Goal: Navigation & Orientation: Find specific page/section

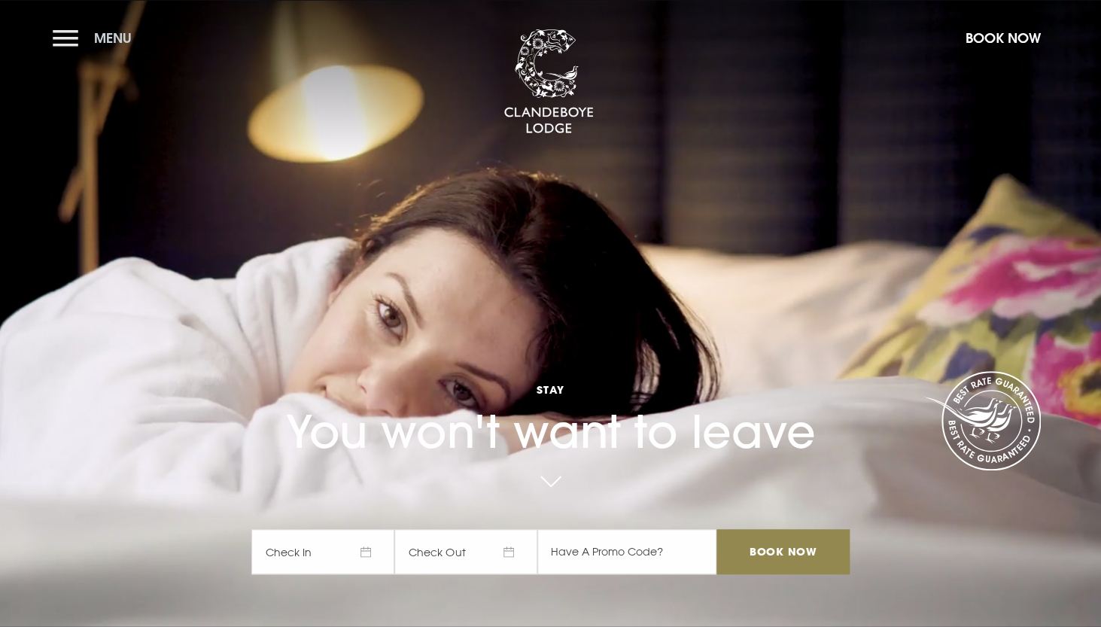
click at [72, 41] on button "Menu" at bounding box center [96, 38] width 87 height 32
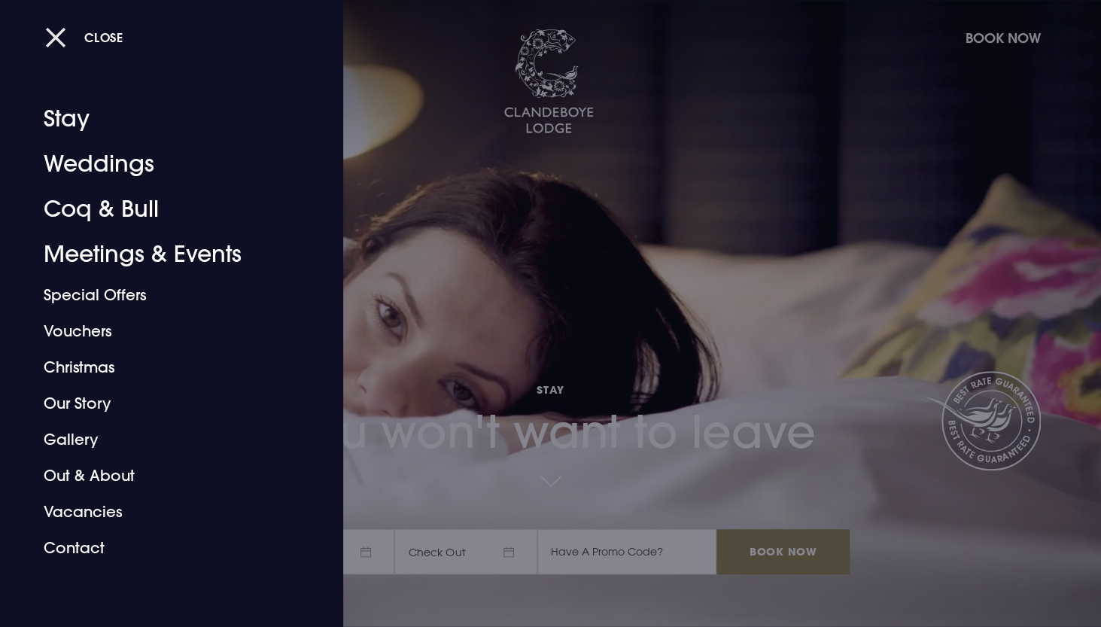
click at [96, 36] on span "Close" at bounding box center [103, 37] width 39 height 16
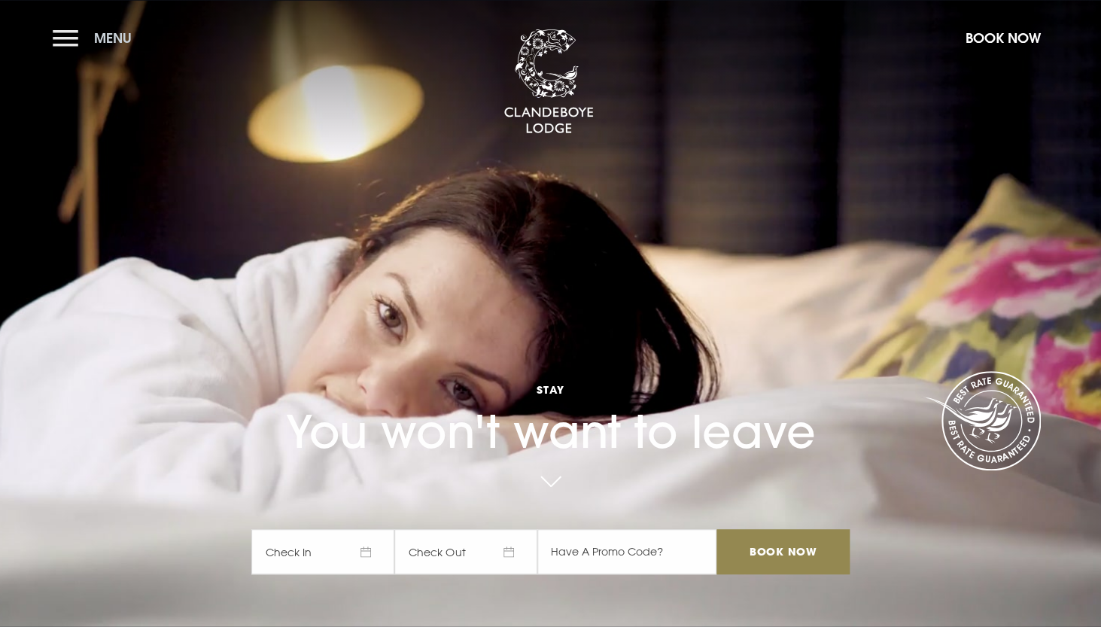
click at [68, 40] on button "Menu" at bounding box center [96, 38] width 87 height 32
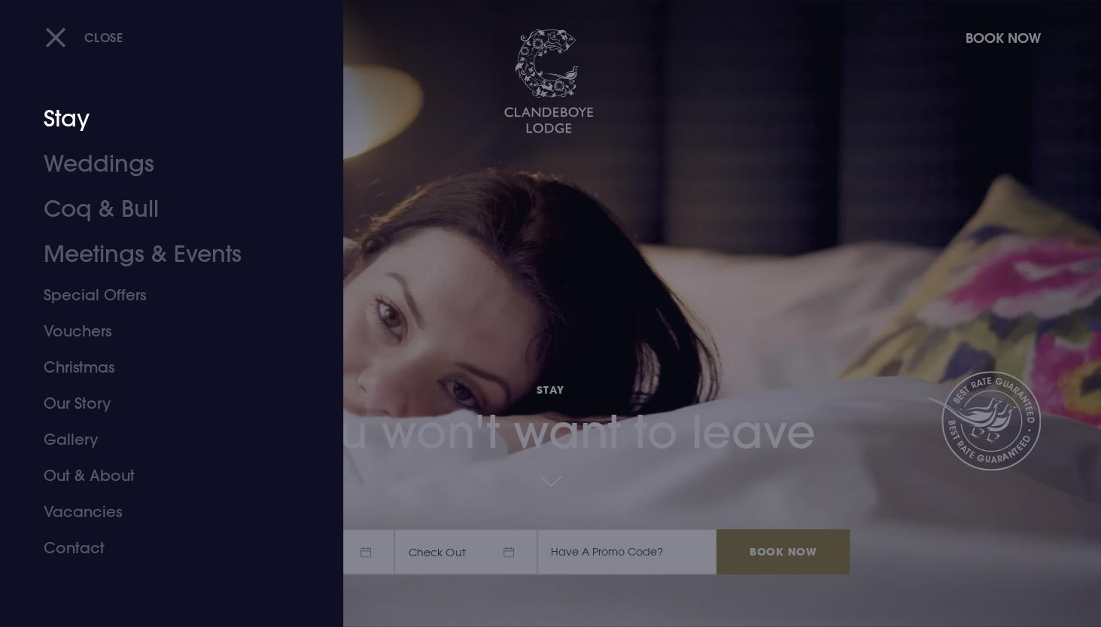
click at [68, 123] on link "Stay" at bounding box center [163, 118] width 238 height 45
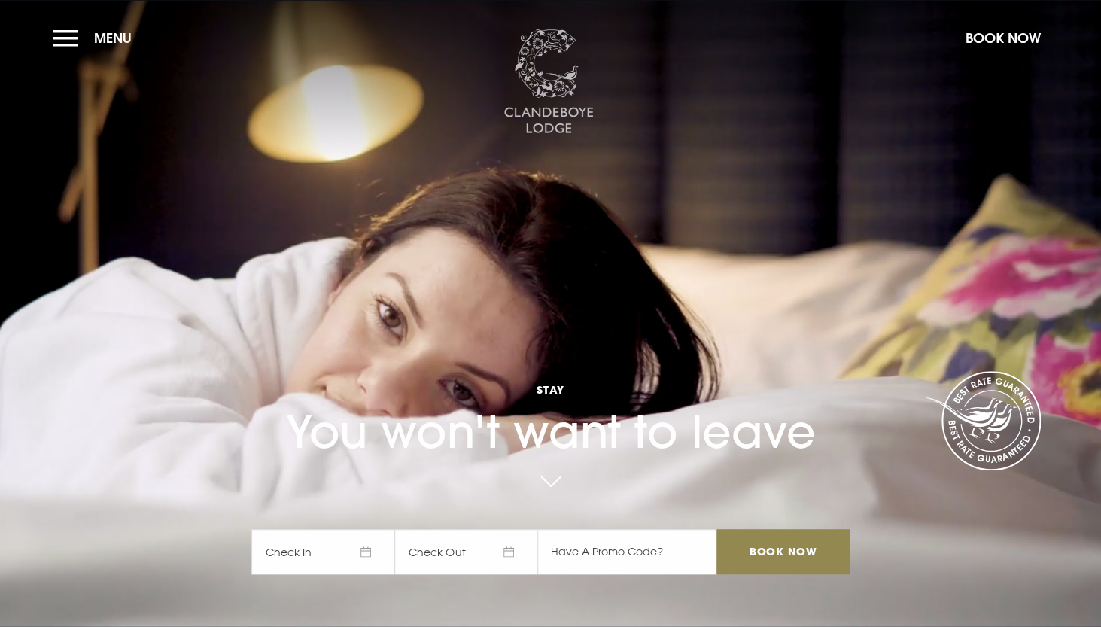
click at [559, 74] on img at bounding box center [548, 81] width 90 height 105
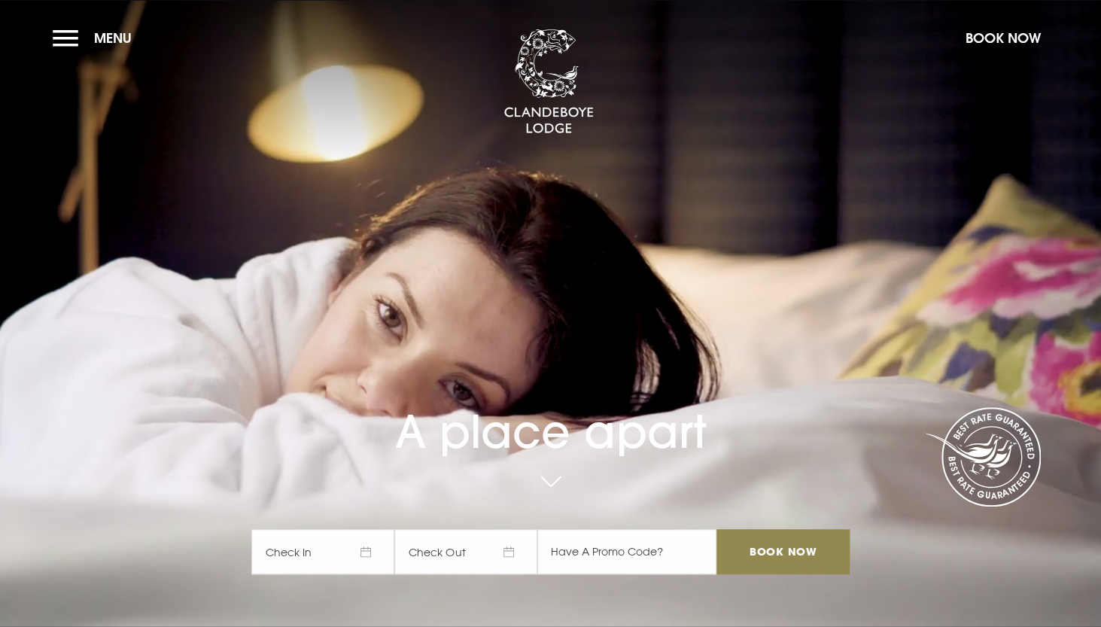
click at [559, 74] on img at bounding box center [548, 81] width 90 height 105
drag, startPoint x: 0, startPoint y: 0, endPoint x: 559, endPoint y: 73, distance: 563.8
click at [559, 73] on img at bounding box center [548, 81] width 90 height 105
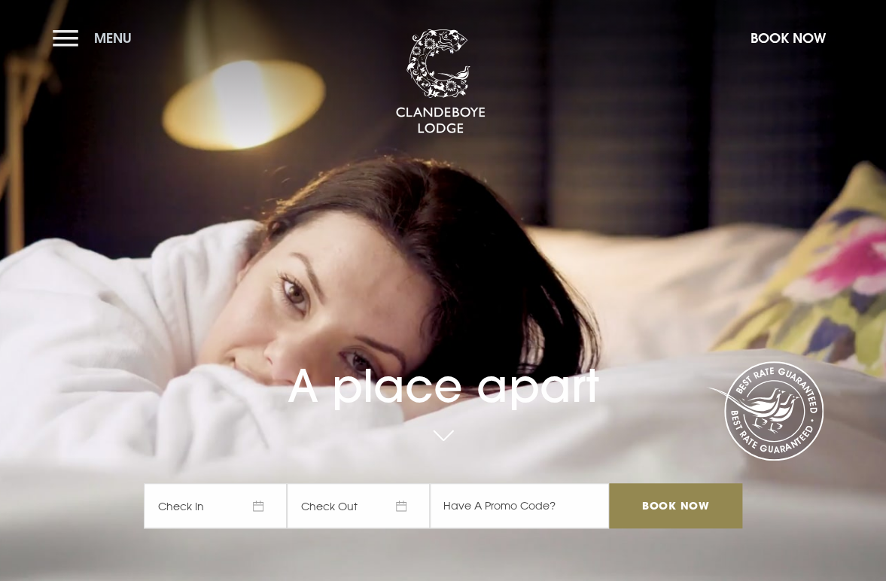
click at [62, 37] on button "Menu" at bounding box center [96, 38] width 87 height 32
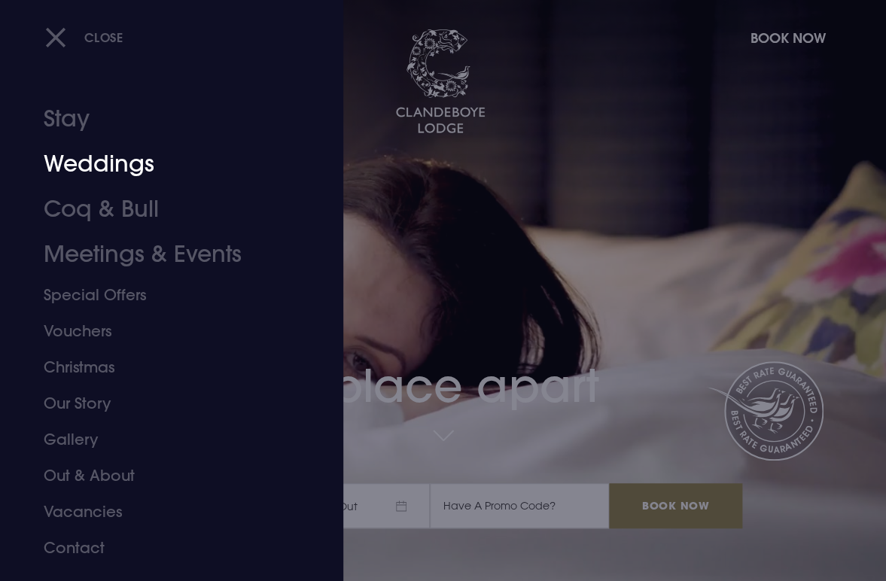
click at [74, 166] on link "Weddings" at bounding box center [161, 163] width 235 height 45
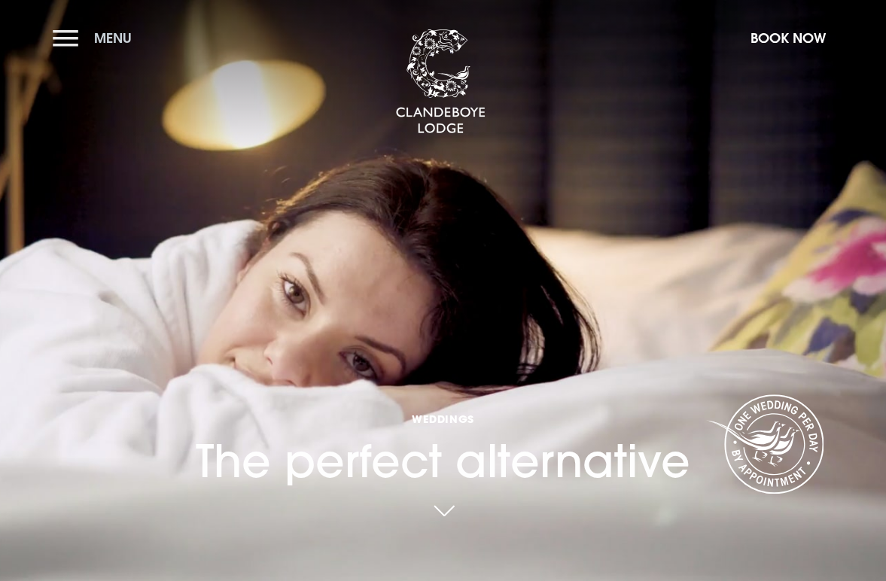
click at [62, 40] on button "Menu" at bounding box center [96, 38] width 87 height 32
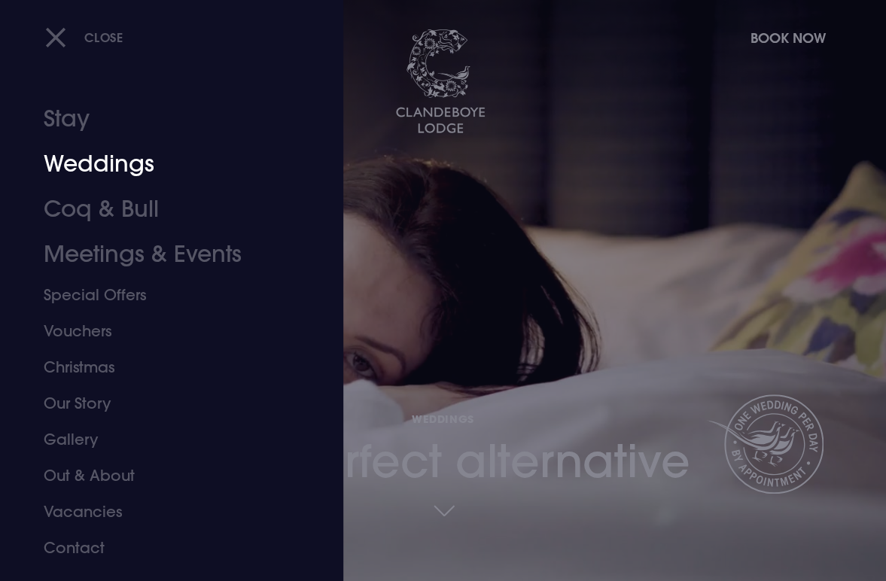
click at [123, 161] on link "Weddings" at bounding box center [161, 163] width 235 height 45
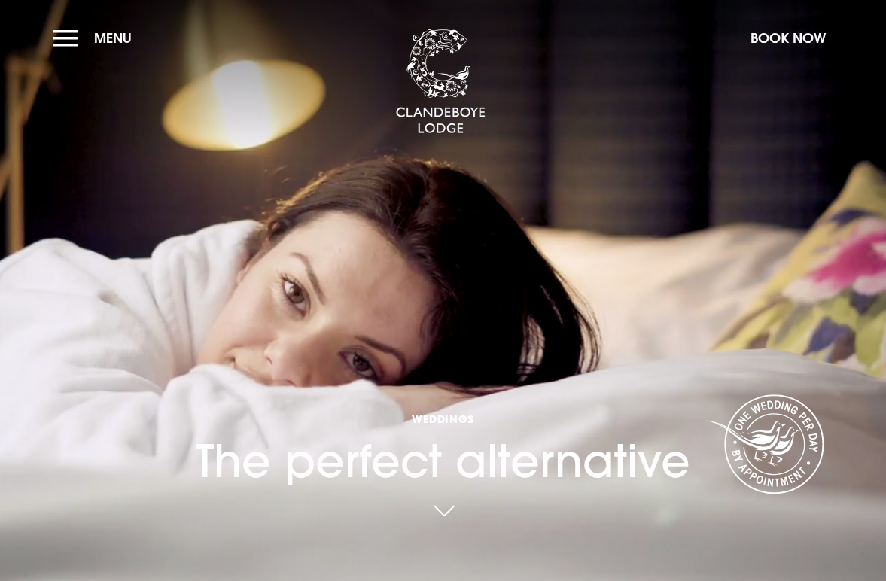
click at [123, 161] on section "Weddings The perfect alternative Your browser does not support the video tag." at bounding box center [443, 290] width 886 height 581
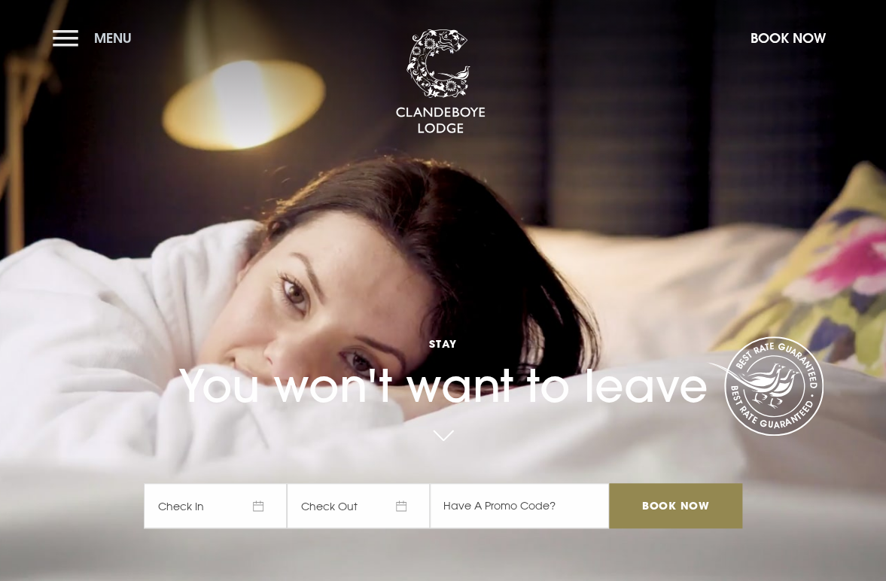
click at [61, 45] on button "Menu" at bounding box center [96, 38] width 87 height 32
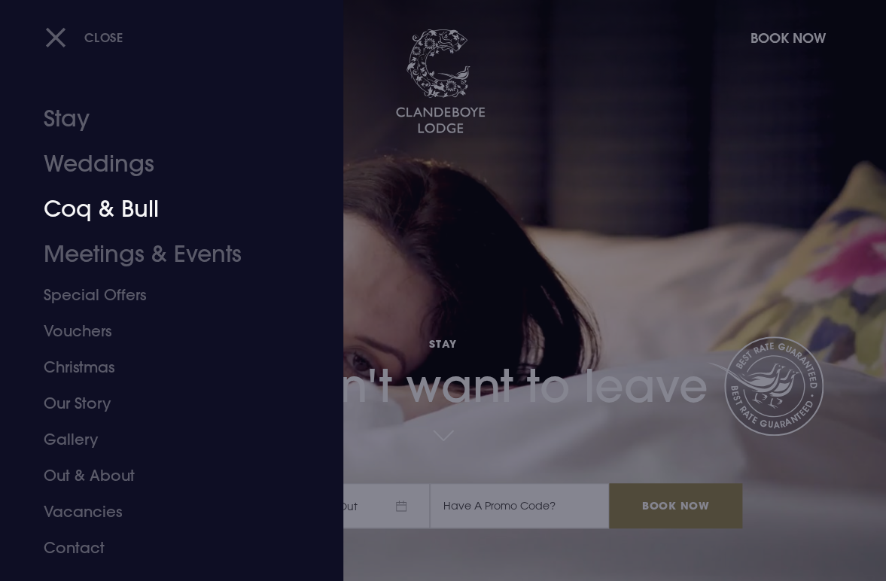
click at [73, 214] on link "Coq & Bull" at bounding box center [161, 209] width 235 height 45
